Goal: Information Seeking & Learning: Learn about a topic

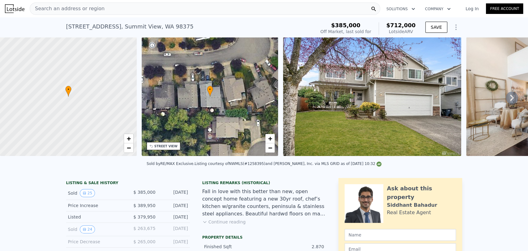
click at [135, 11] on div "Search an address or region" at bounding box center [205, 8] width 350 height 12
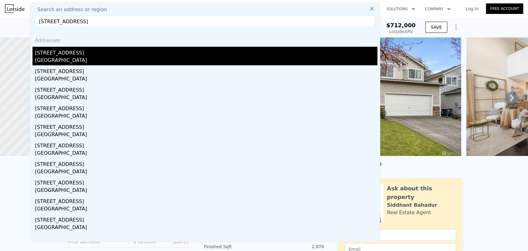
type input "[STREET_ADDRESS]"
click at [200, 58] on div "[GEOGRAPHIC_DATA]" at bounding box center [206, 61] width 342 height 9
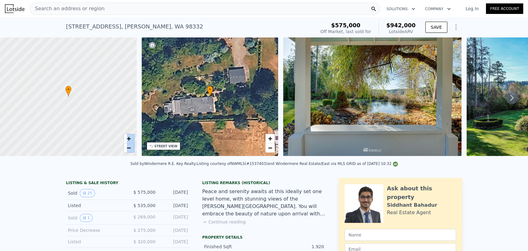
drag, startPoint x: 71, startPoint y: 157, endPoint x: 92, endPoint y: 157, distance: 22.0
click at [136, 155] on div "• + − • + − STREET VIEW Loading... SATELLITE VIEW" at bounding box center [264, 97] width 528 height 121
click at [96, 6] on span "Search an address or region" at bounding box center [67, 8] width 75 height 7
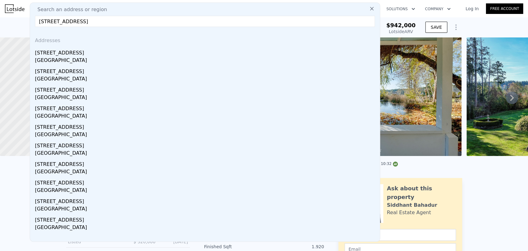
drag, startPoint x: 152, startPoint y: 21, endPoint x: 84, endPoint y: 24, distance: 68.4
click at [84, 24] on input "[STREET_ADDRESS]" at bounding box center [205, 21] width 340 height 11
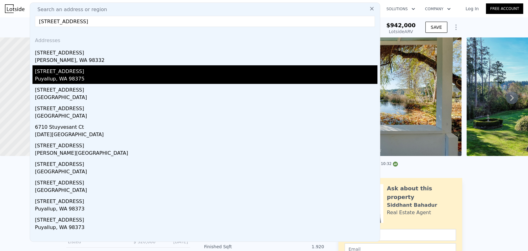
type input "[STREET_ADDRESS]"
click at [124, 71] on div "[STREET_ADDRESS]" at bounding box center [206, 70] width 342 height 10
type input "3"
type input "5"
type input "2.25"
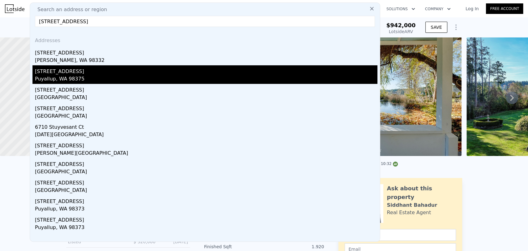
type input "3.5"
type input "2164"
type input "2958"
type input "4261"
type input "7519"
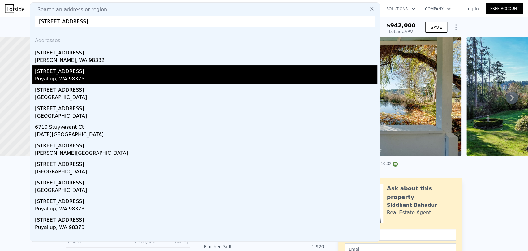
type input "$ 712,000"
type input "4"
type input "$ 251,875"
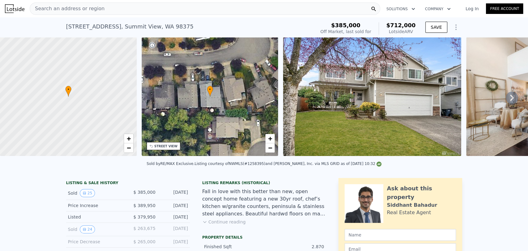
type input "2"
type input "3"
type input "0.75"
type input "2.5"
type input "1505"
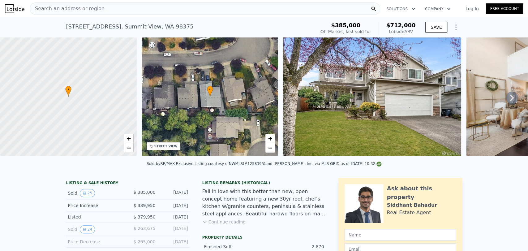
type input "2594"
type input "37462"
type input "62290"
type input "$ 942,000"
type input "6"
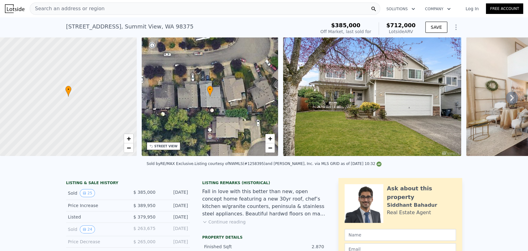
type input "$ 254,155"
